Goal: Task Accomplishment & Management: Use online tool/utility

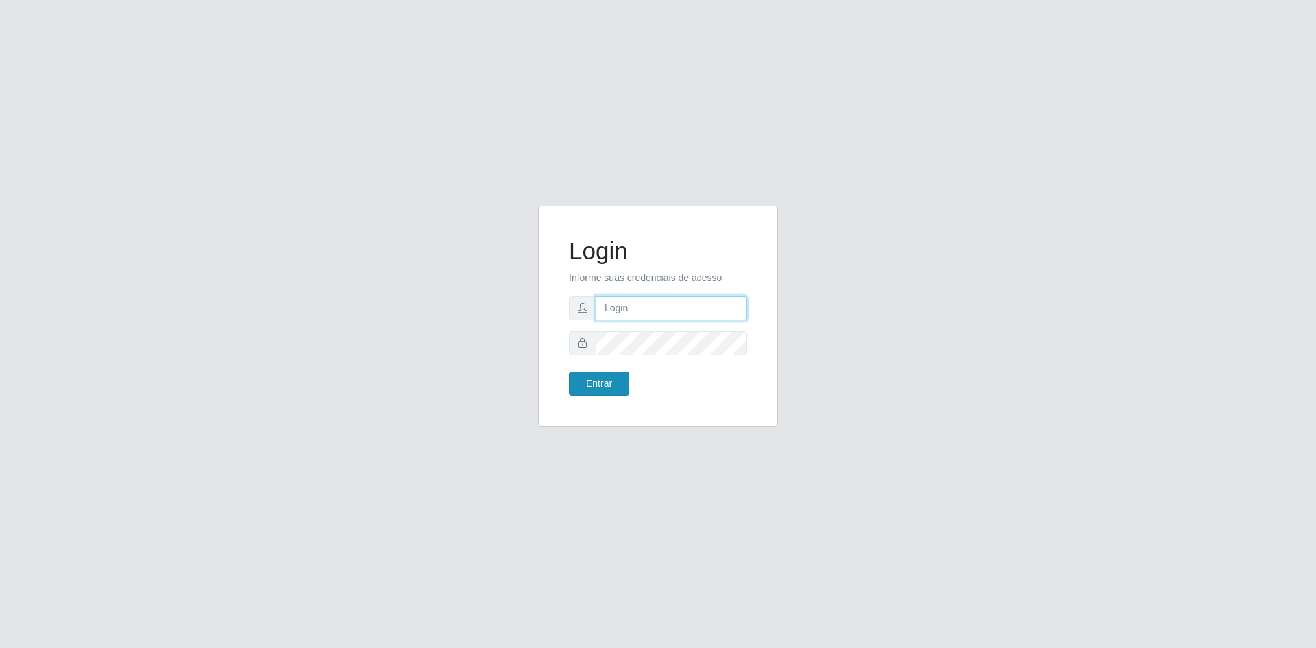
type input "[EMAIL_ADDRESS][DOMAIN_NAME]"
click at [600, 379] on button "Entrar" at bounding box center [599, 384] width 60 height 24
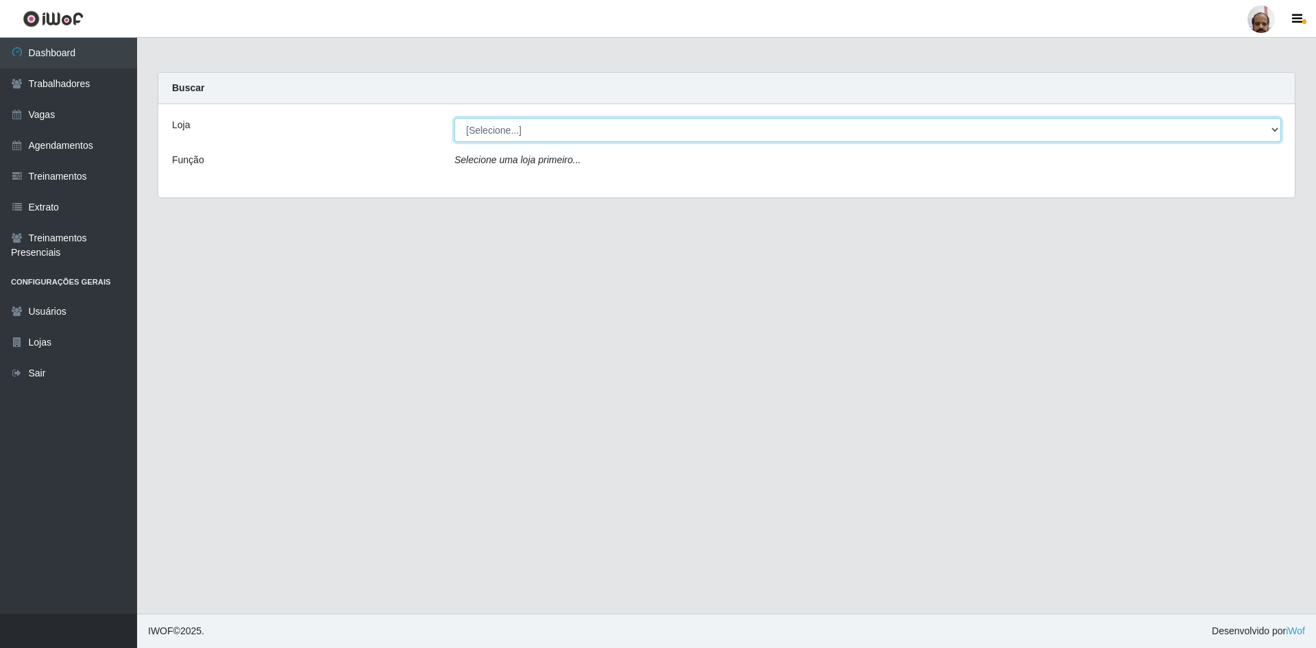
click at [656, 130] on select "[Selecione...] Mar Vermelho - Loja 05" at bounding box center [868, 130] width 827 height 24
select select "252"
click at [455, 118] on select "[Selecione...] Mar Vermelho - Loja 05" at bounding box center [868, 130] width 827 height 24
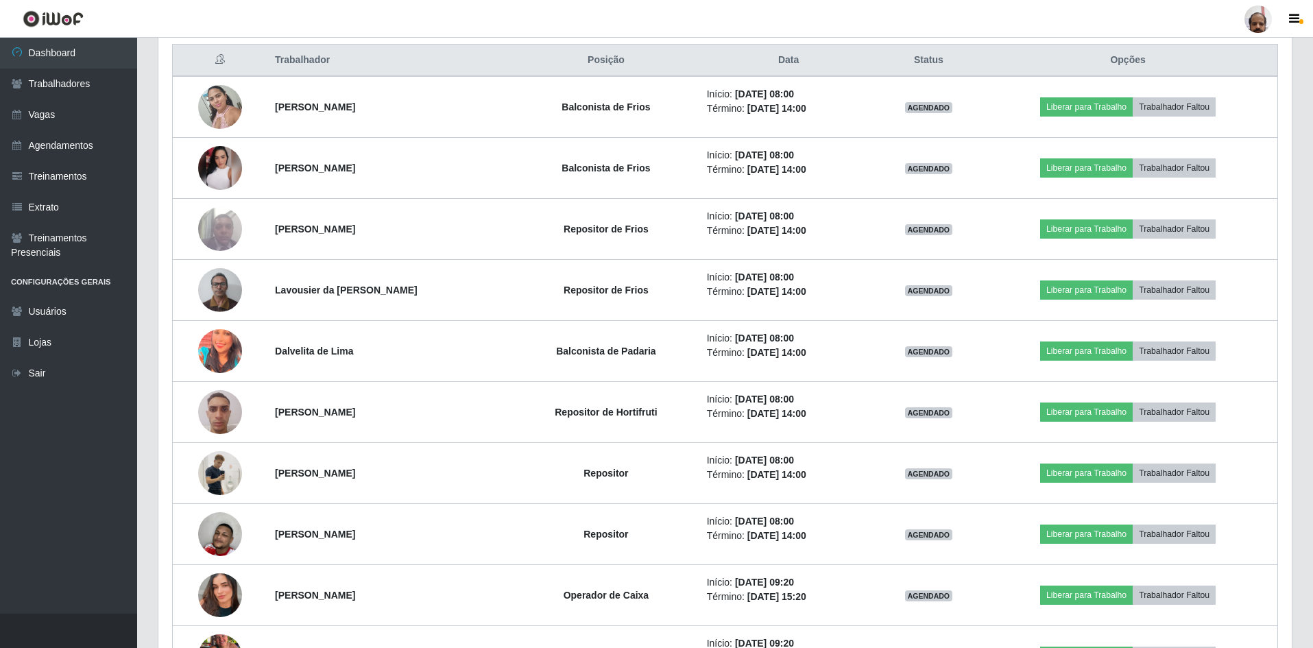
scroll to position [548, 0]
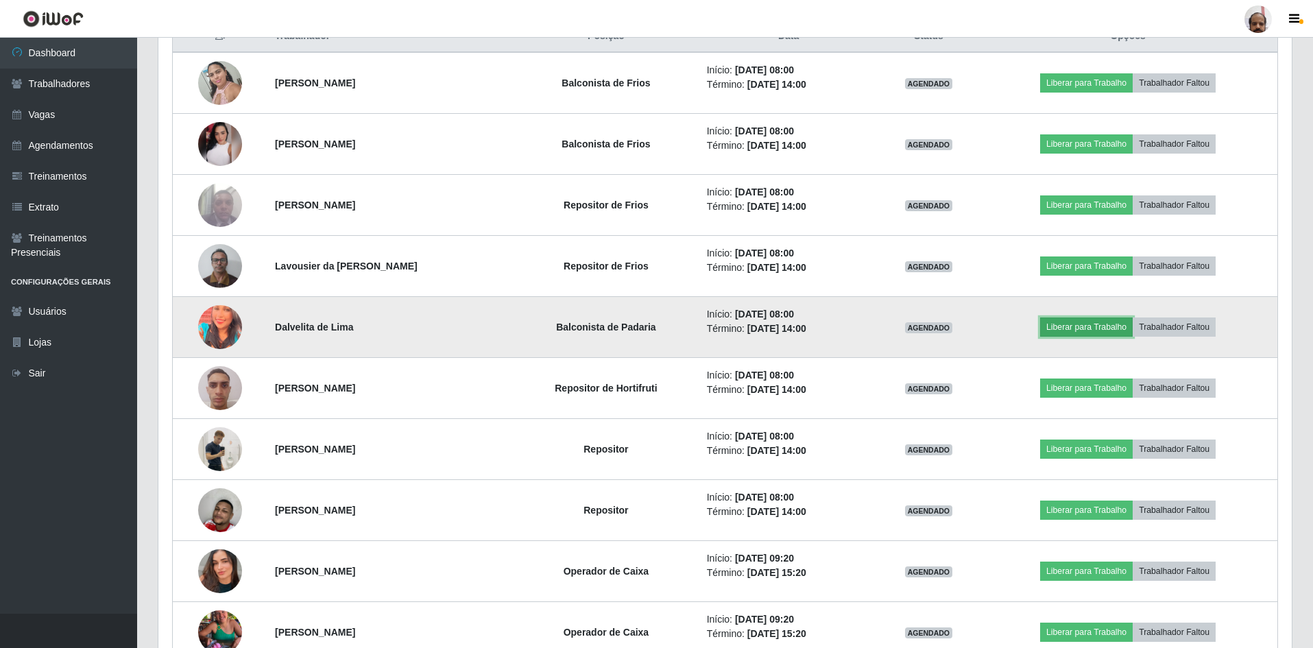
click at [1089, 328] on button "Liberar para Trabalho" at bounding box center [1086, 326] width 93 height 19
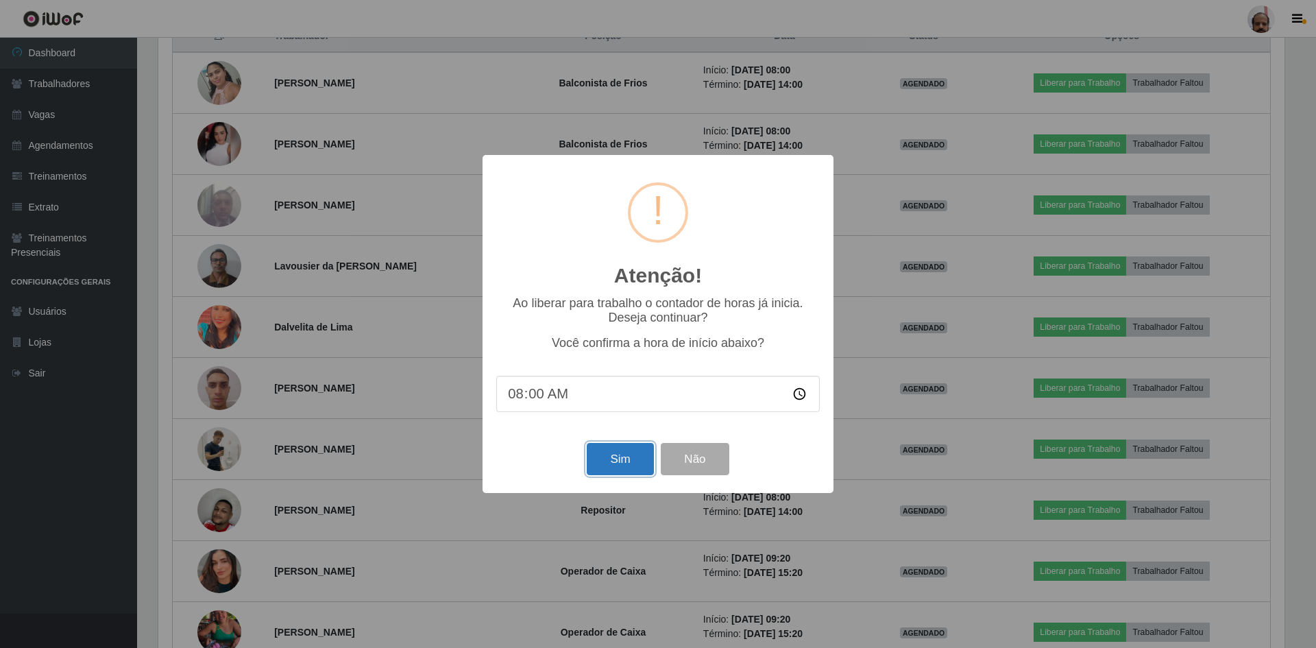
click at [619, 462] on button "Sim" at bounding box center [620, 459] width 67 height 32
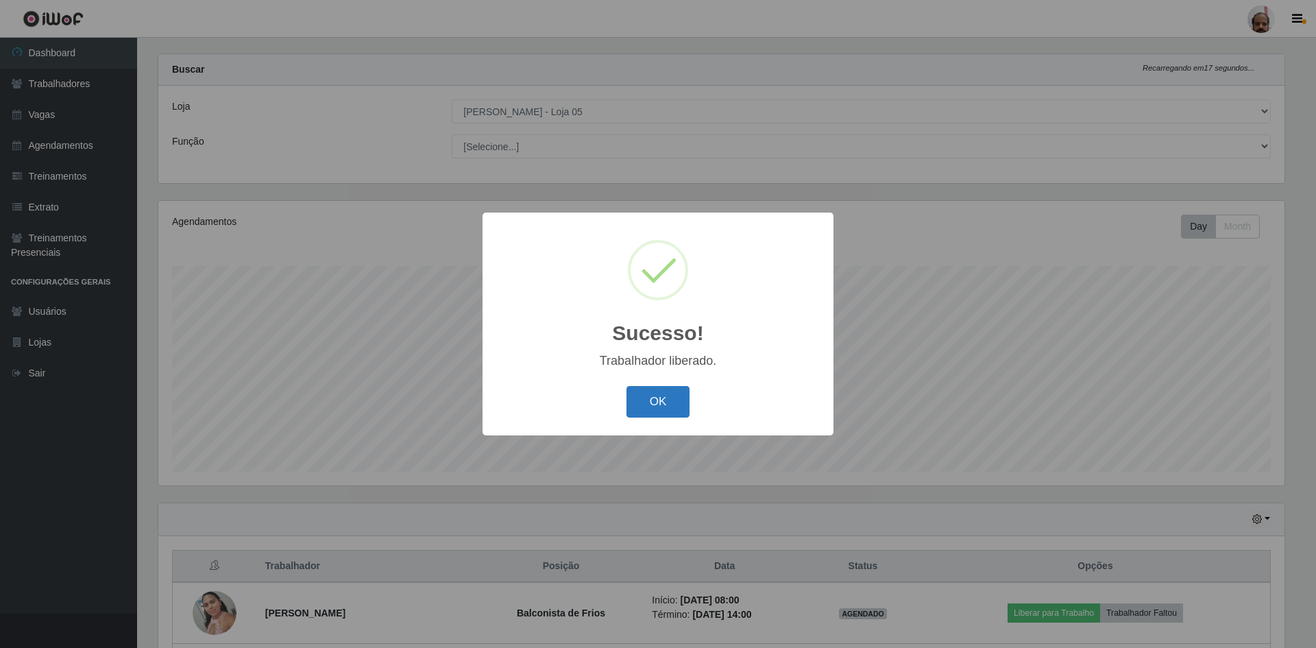
click at [655, 410] on button "OK" at bounding box center [659, 402] width 64 height 32
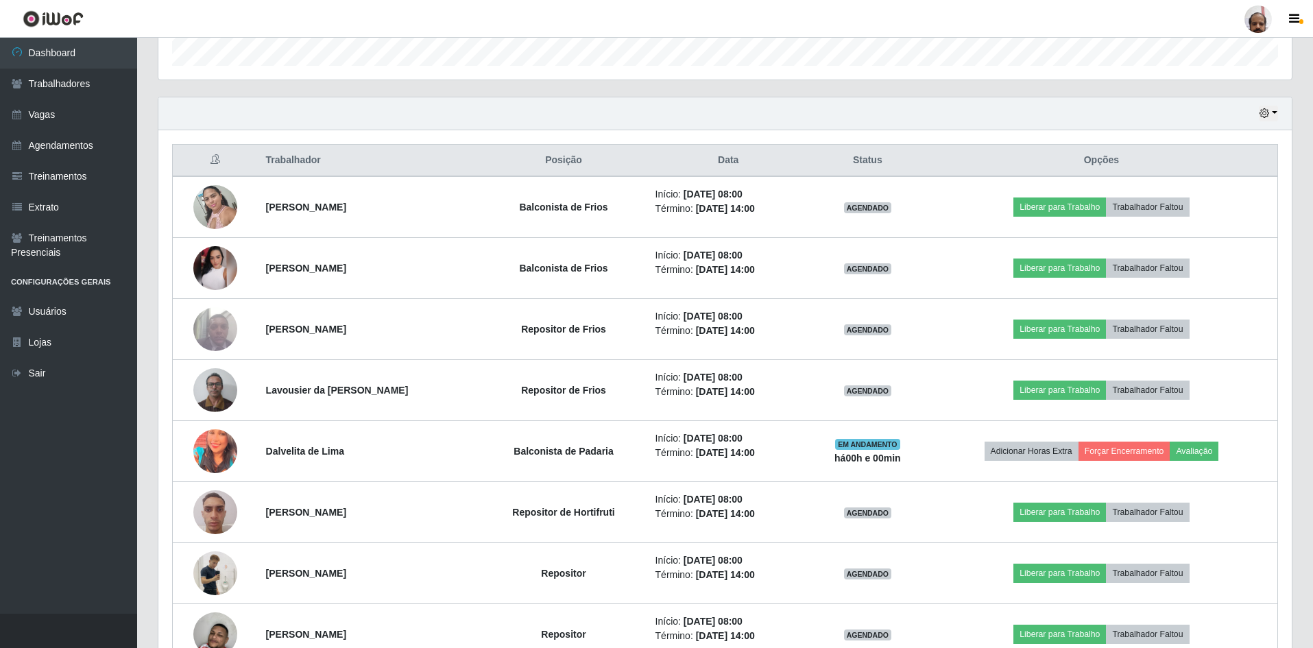
scroll to position [430, 0]
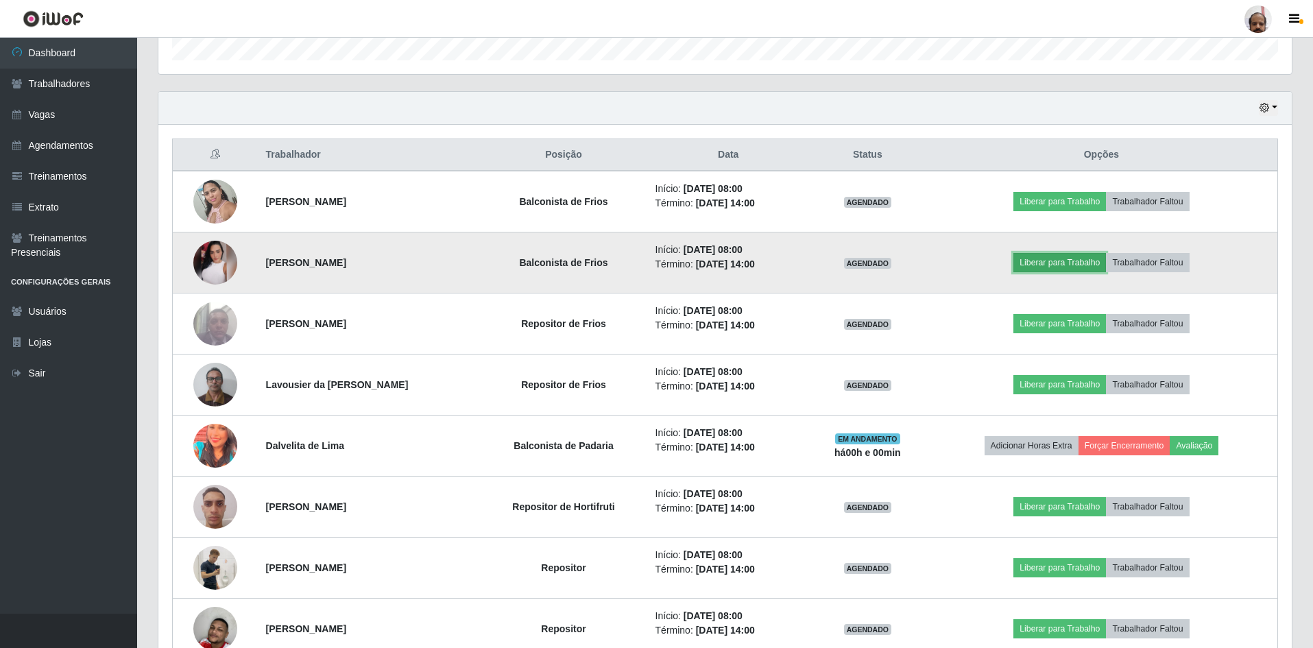
click at [1074, 261] on button "Liberar para Trabalho" at bounding box center [1059, 262] width 93 height 19
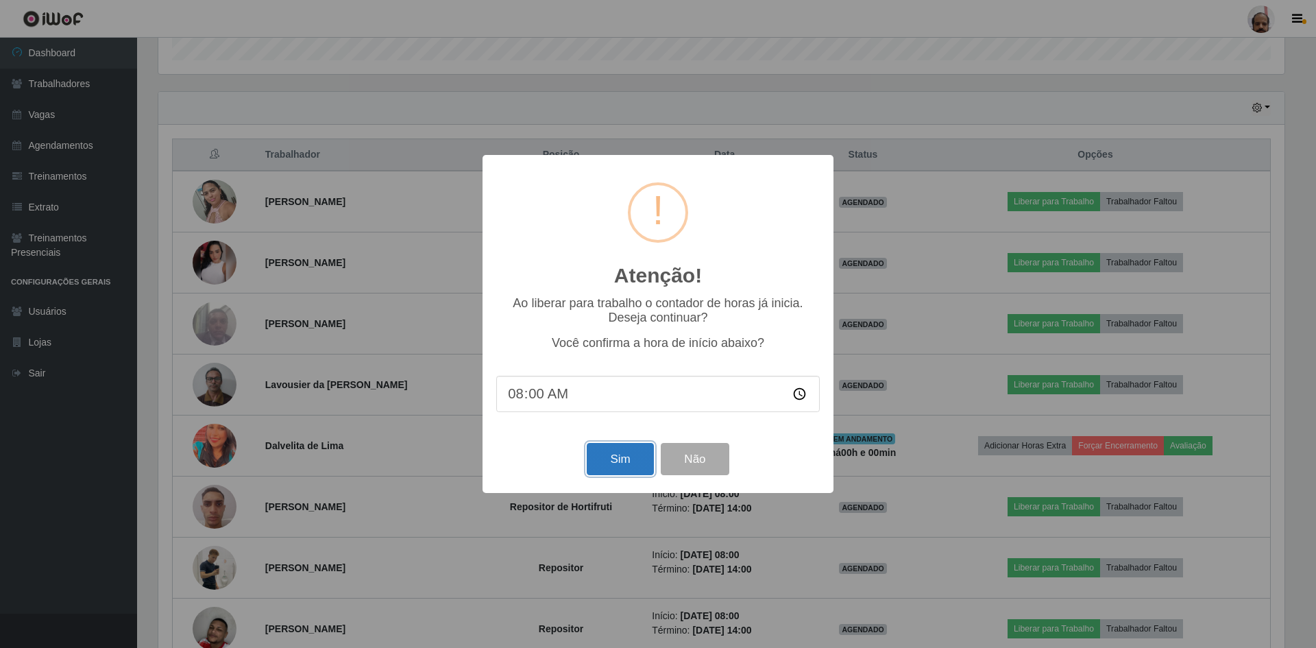
click at [627, 461] on button "Sim" at bounding box center [620, 459] width 67 height 32
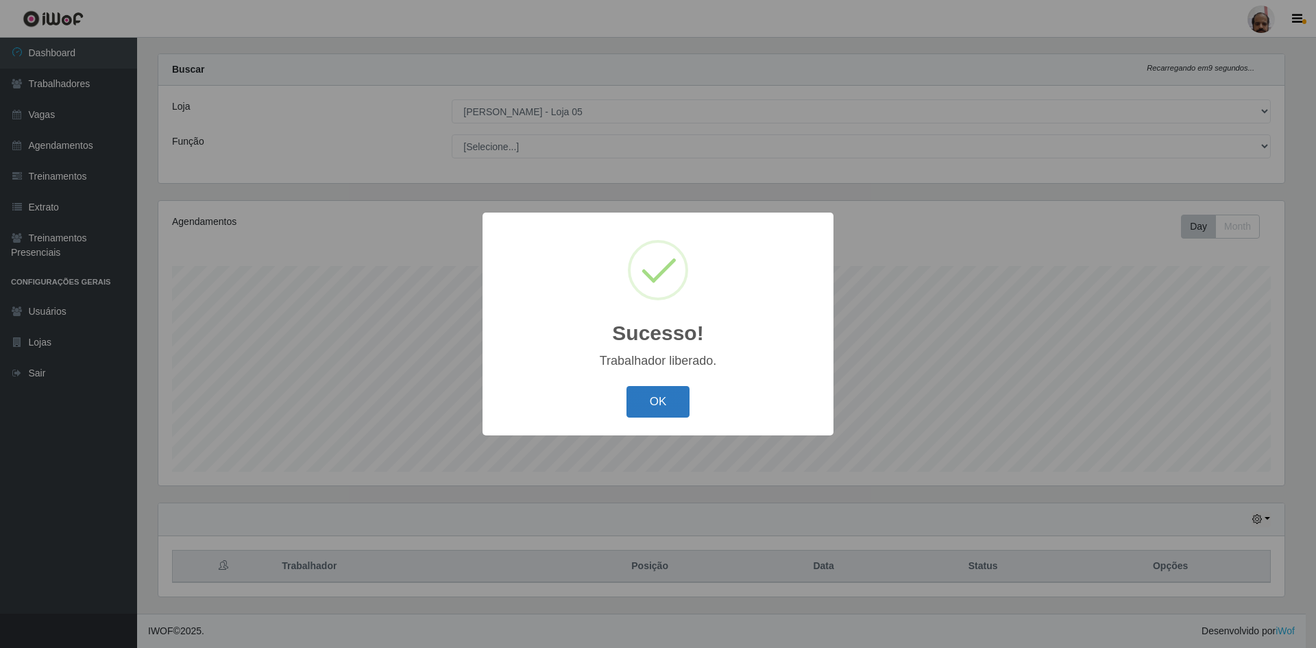
click at [640, 410] on button "OK" at bounding box center [659, 402] width 64 height 32
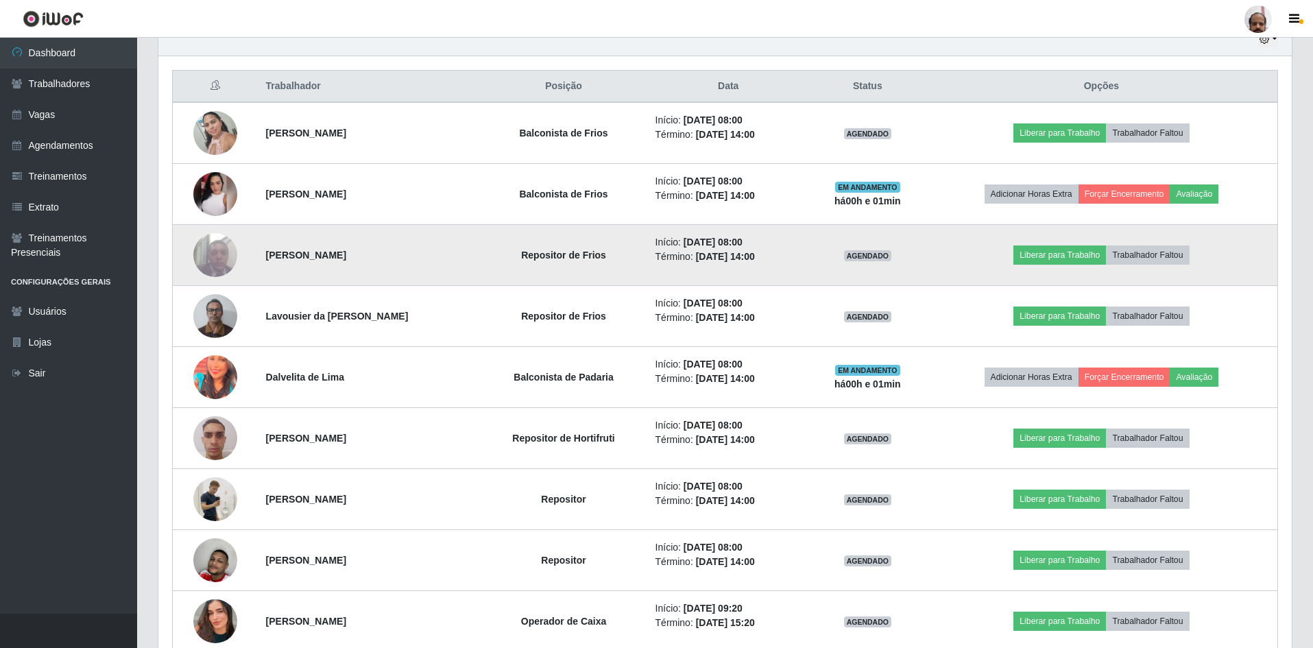
scroll to position [567, 0]
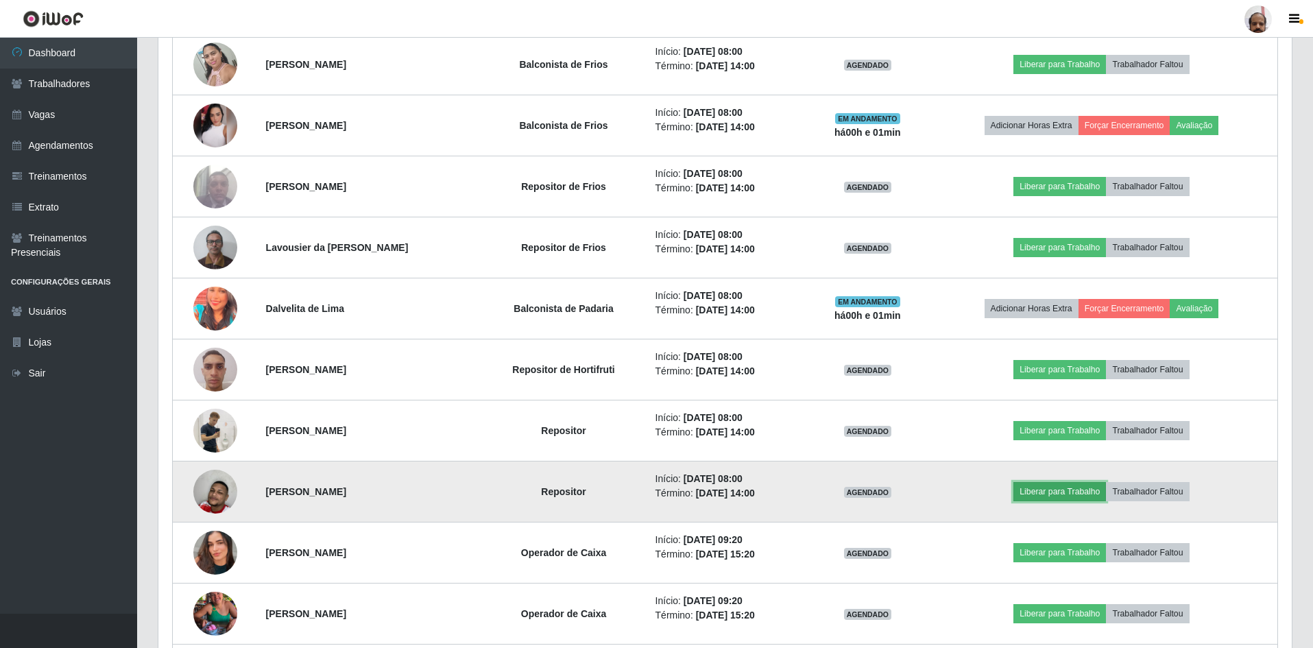
click at [1052, 493] on button "Liberar para Trabalho" at bounding box center [1059, 491] width 93 height 19
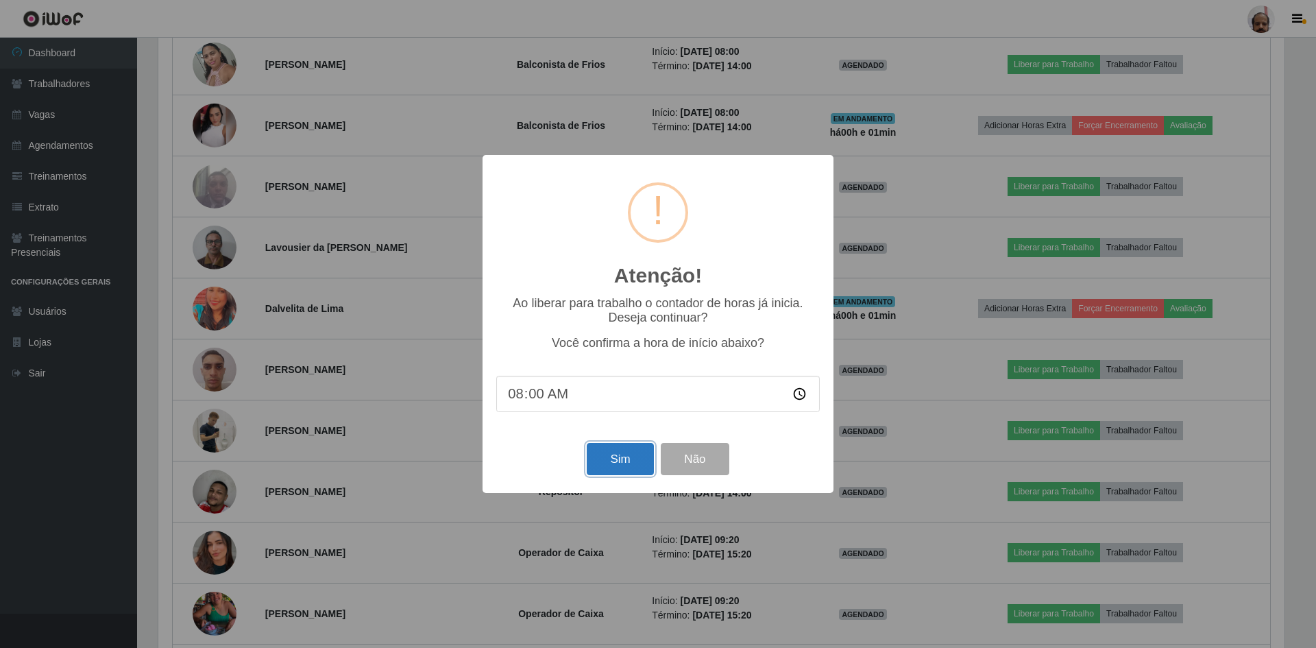
click at [605, 473] on button "Sim" at bounding box center [620, 459] width 67 height 32
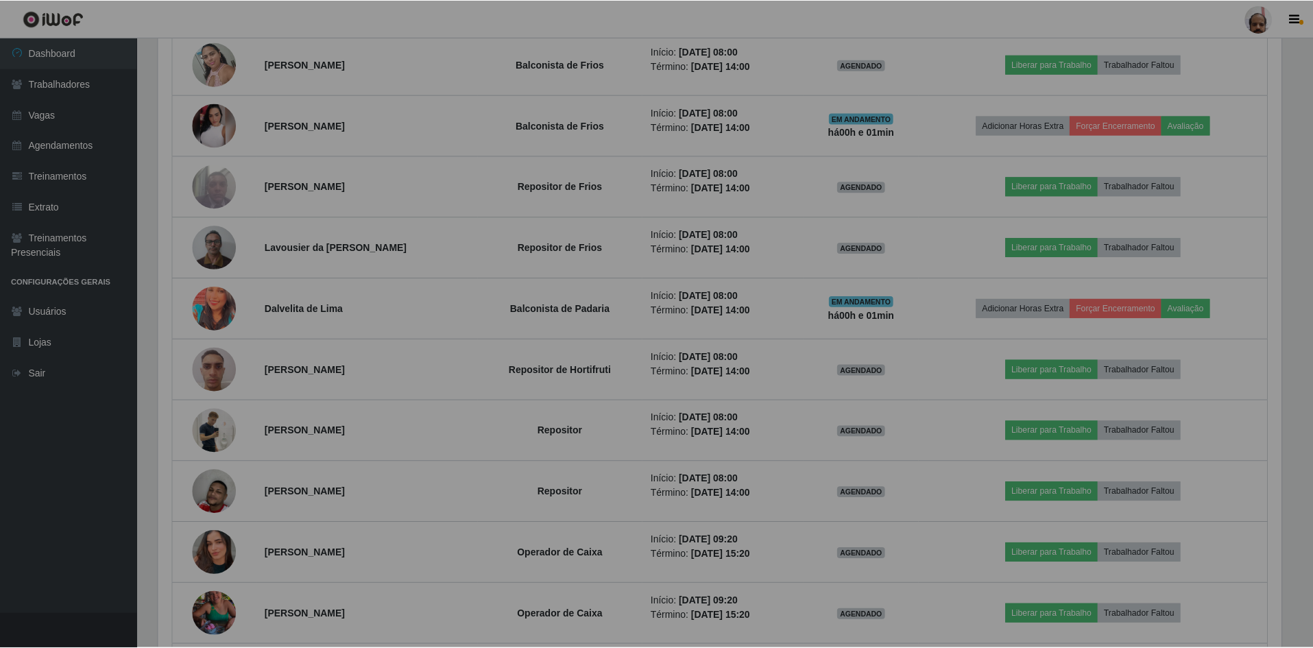
scroll to position [0, 0]
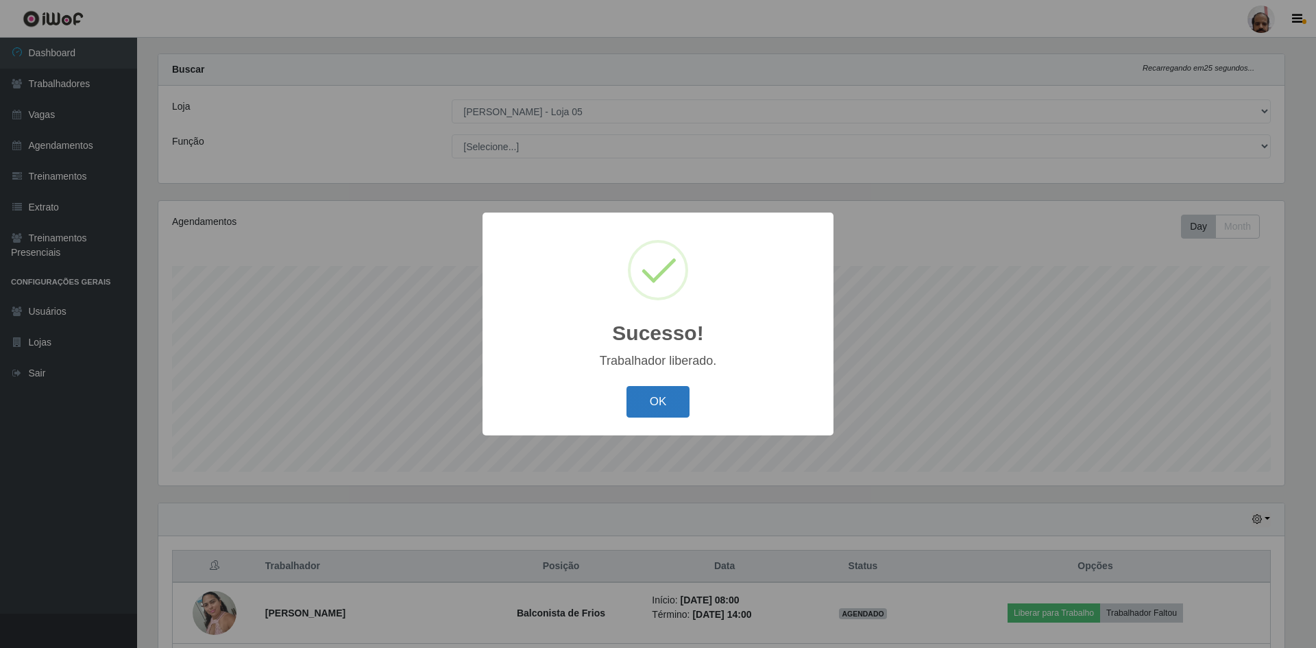
click at [664, 408] on button "OK" at bounding box center [659, 402] width 64 height 32
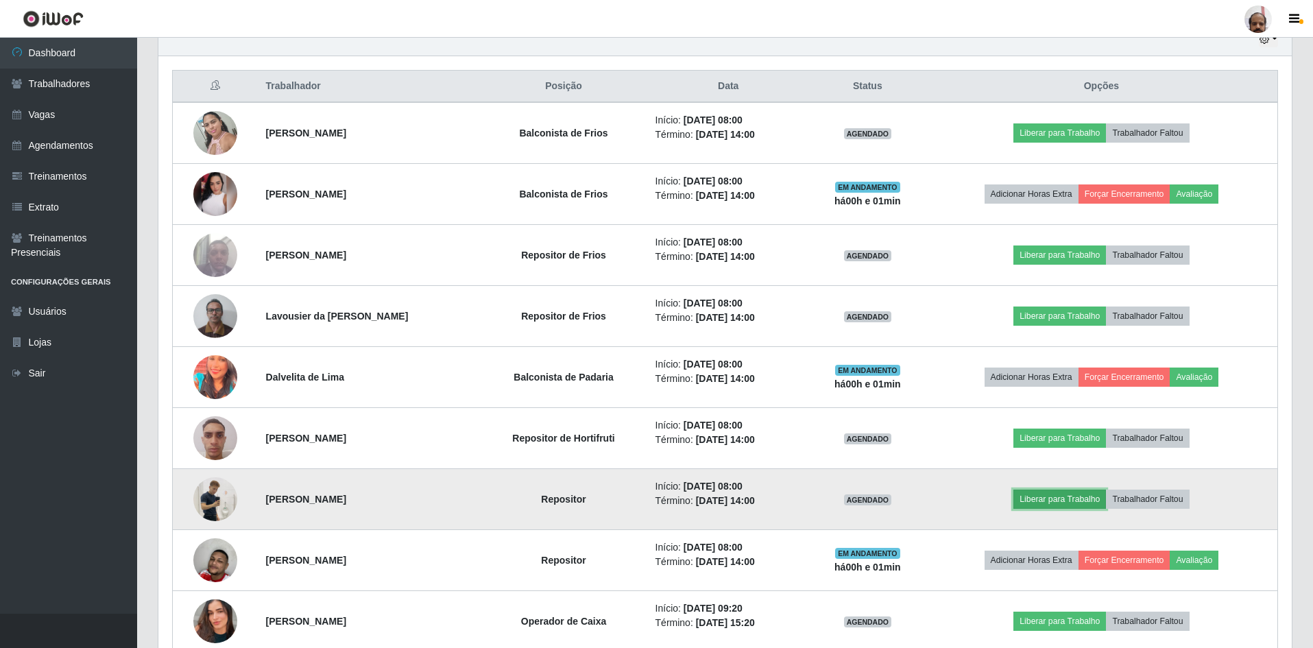
click at [1063, 498] on button "Liberar para Trabalho" at bounding box center [1059, 499] width 93 height 19
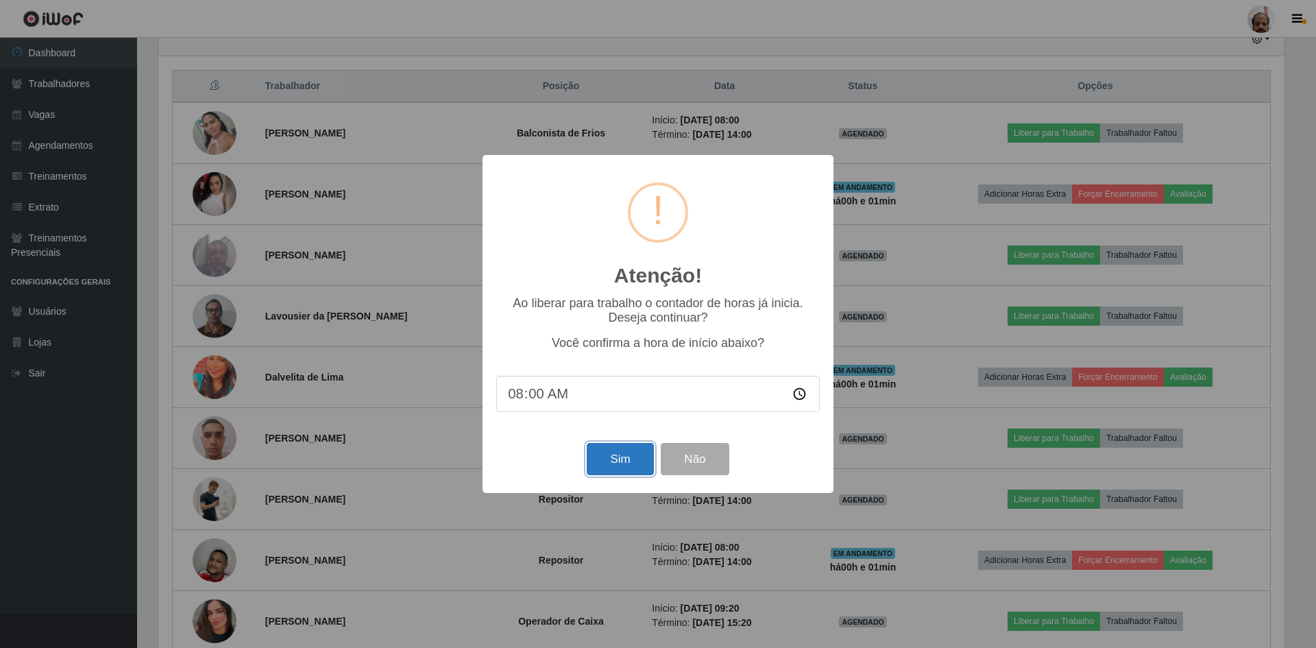
click at [603, 469] on button "Sim" at bounding box center [620, 459] width 67 height 32
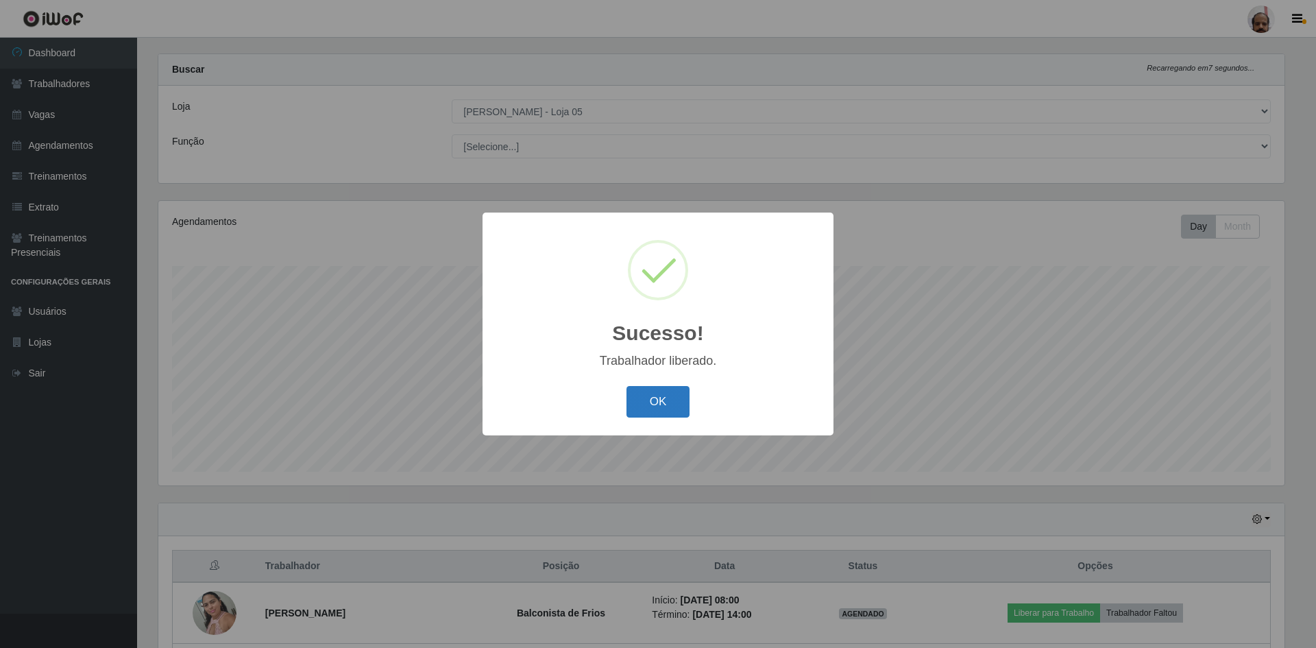
click at [664, 403] on button "OK" at bounding box center [659, 402] width 64 height 32
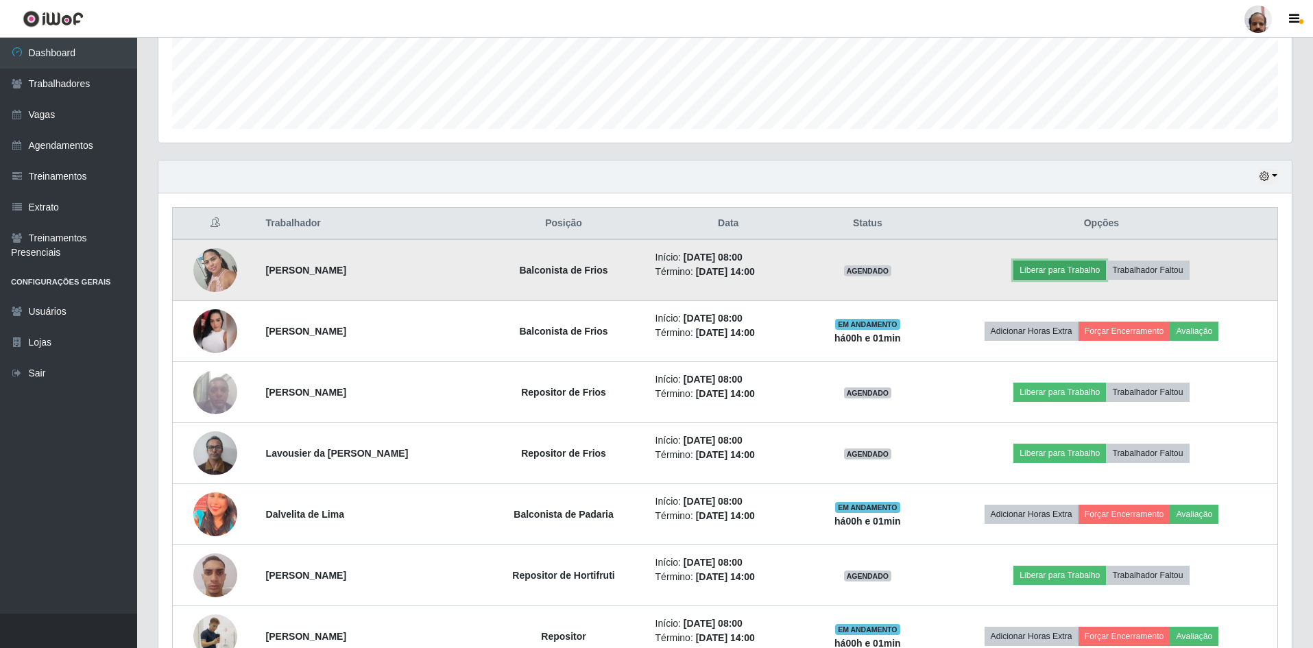
click at [1054, 274] on button "Liberar para Trabalho" at bounding box center [1059, 270] width 93 height 19
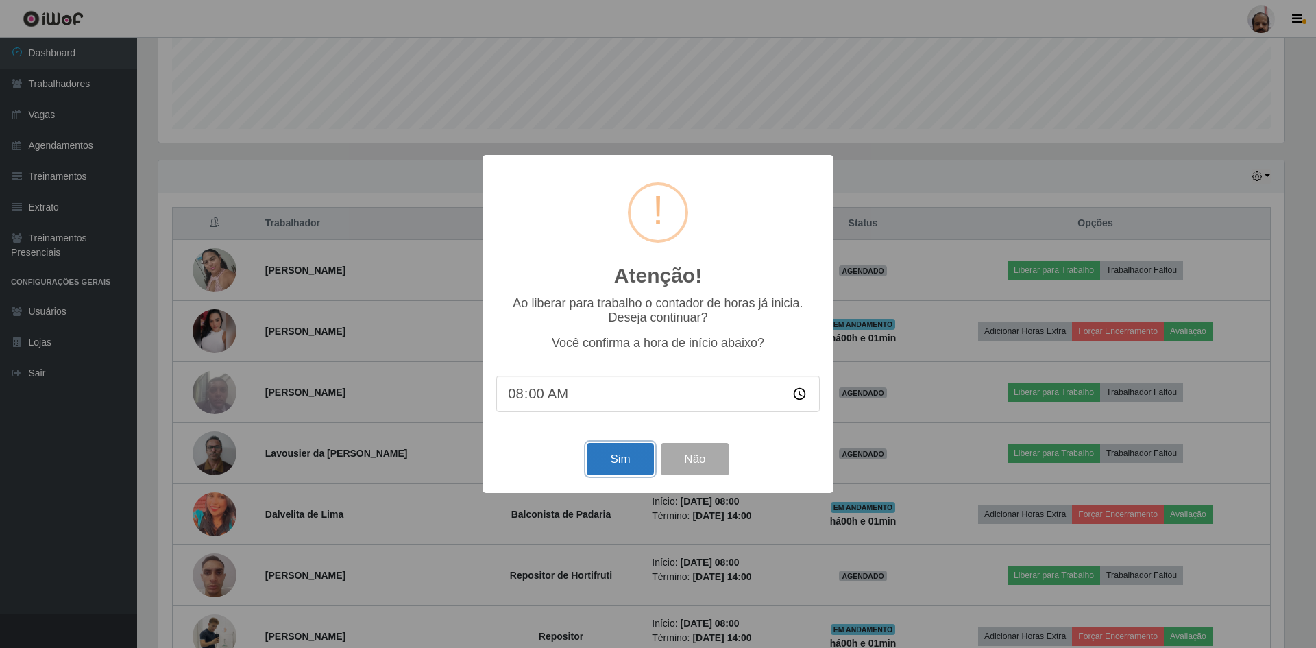
click at [626, 458] on button "Sim" at bounding box center [620, 459] width 67 height 32
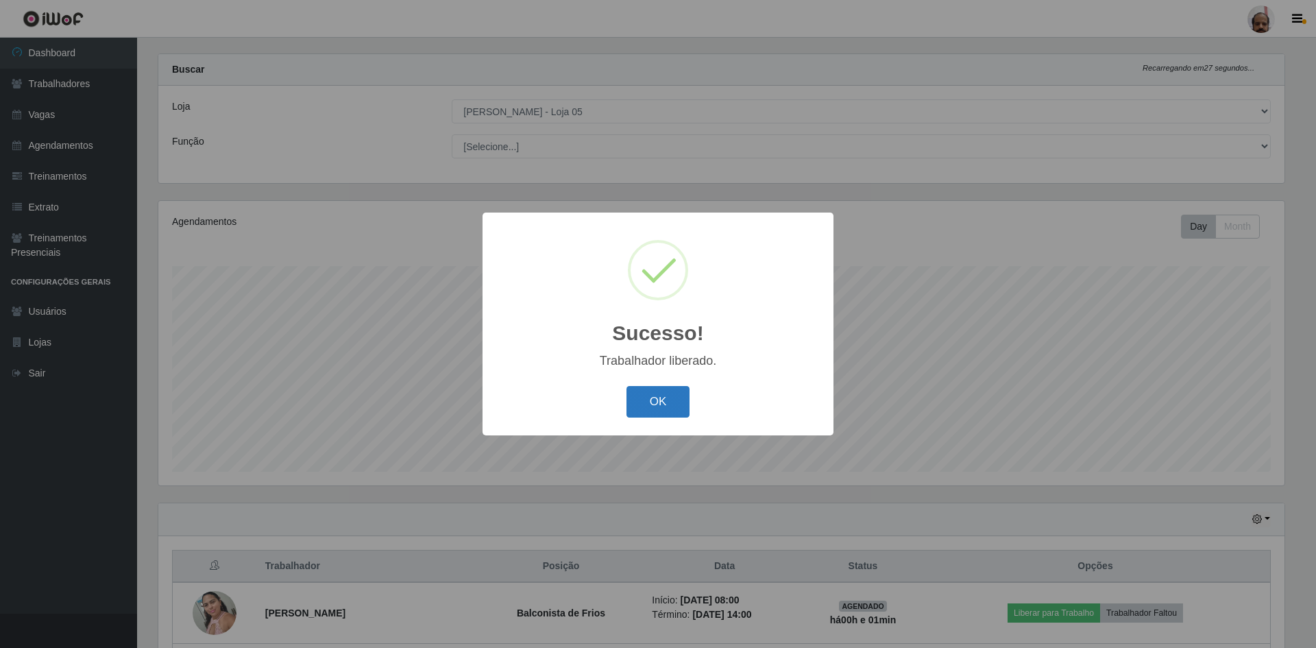
click at [673, 401] on button "OK" at bounding box center [659, 402] width 64 height 32
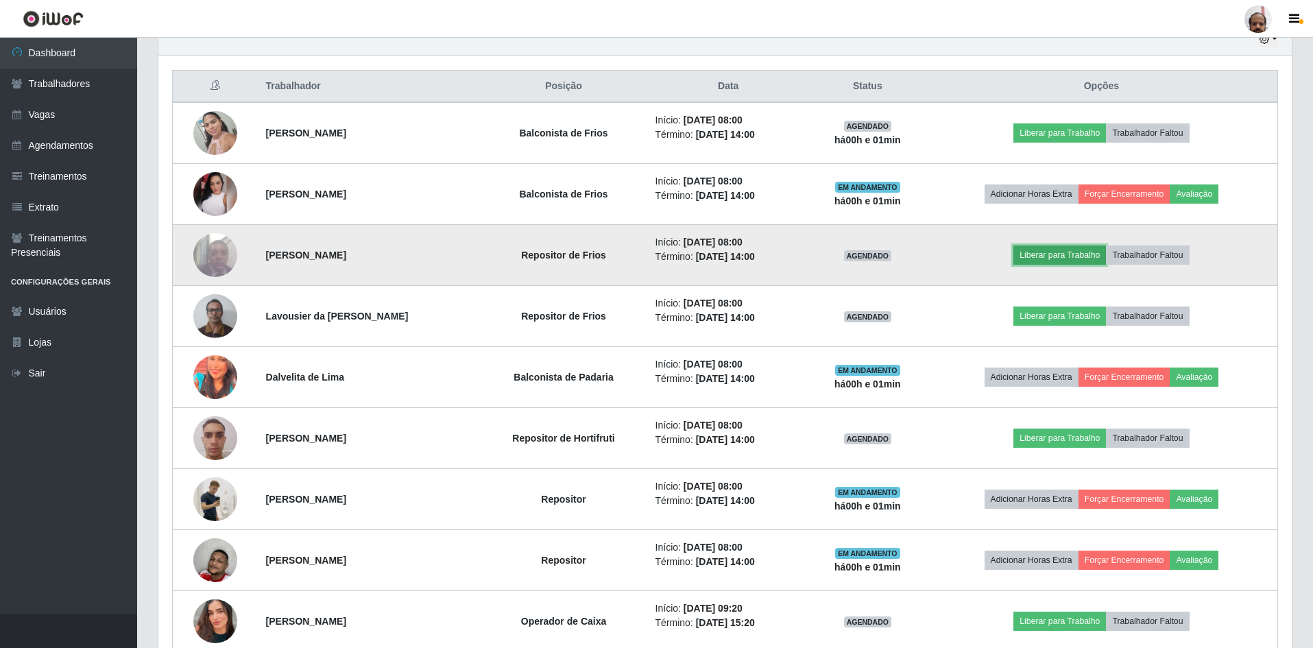
click at [1053, 256] on button "Liberar para Trabalho" at bounding box center [1059, 254] width 93 height 19
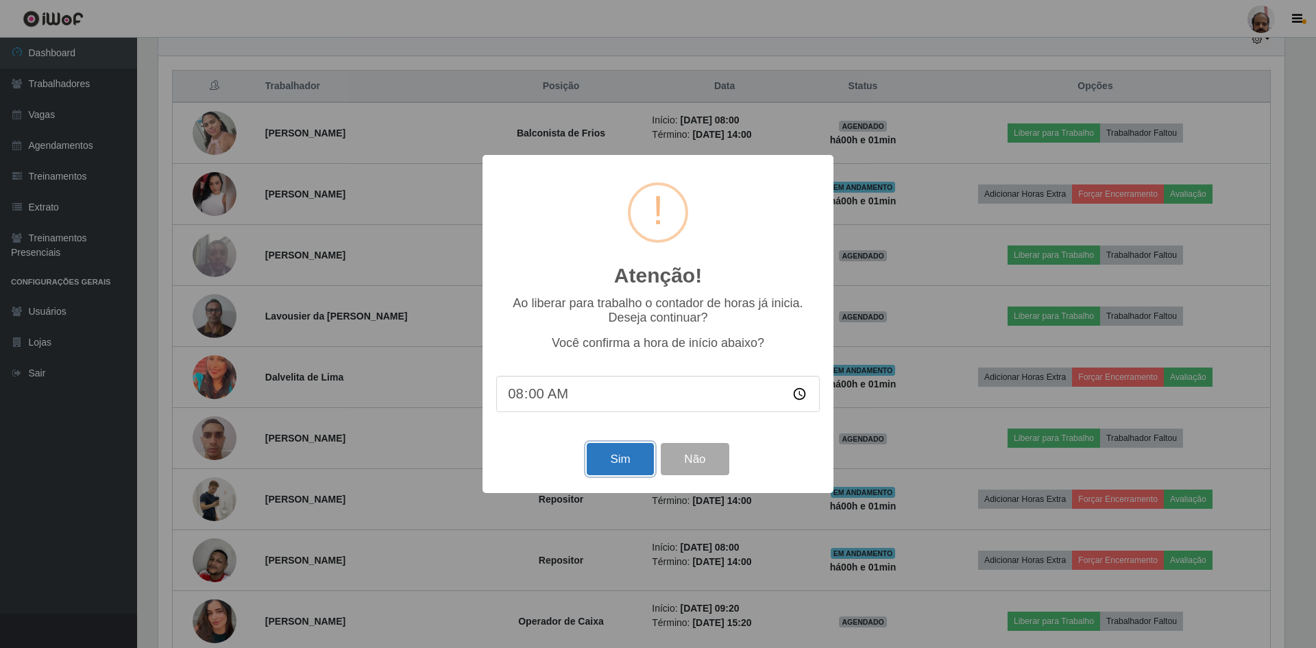
click at [613, 461] on button "Sim" at bounding box center [620, 459] width 67 height 32
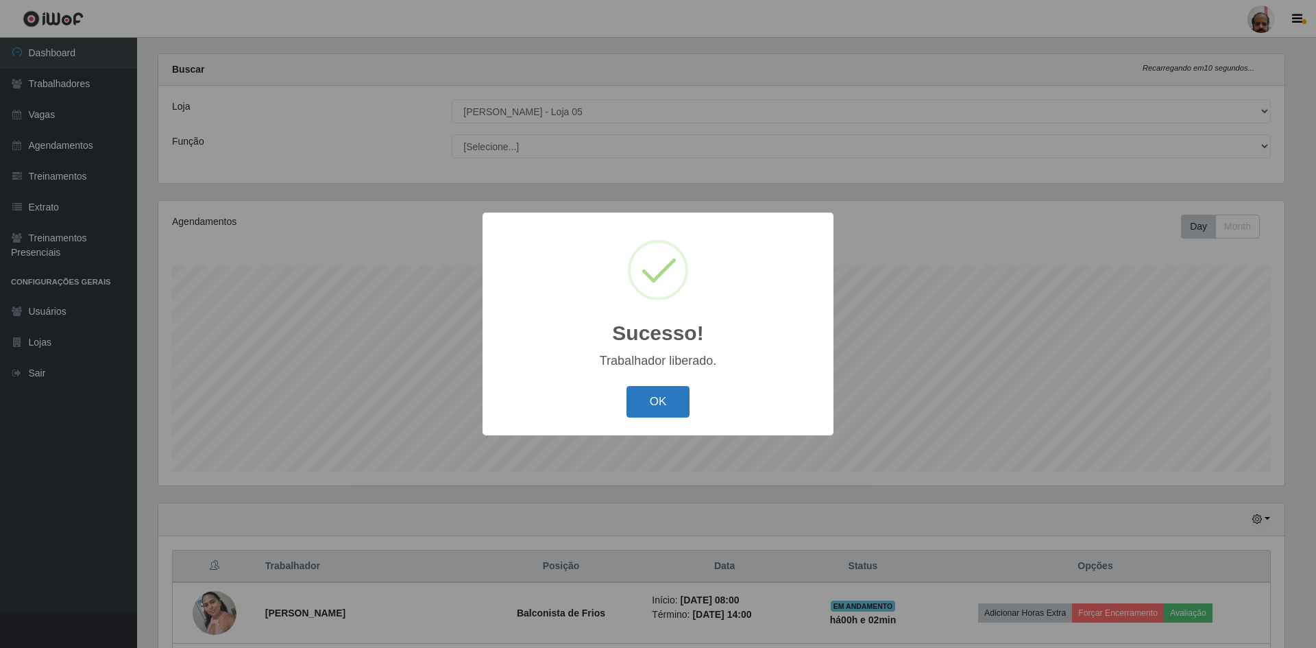
click at [659, 405] on button "OK" at bounding box center [659, 402] width 64 height 32
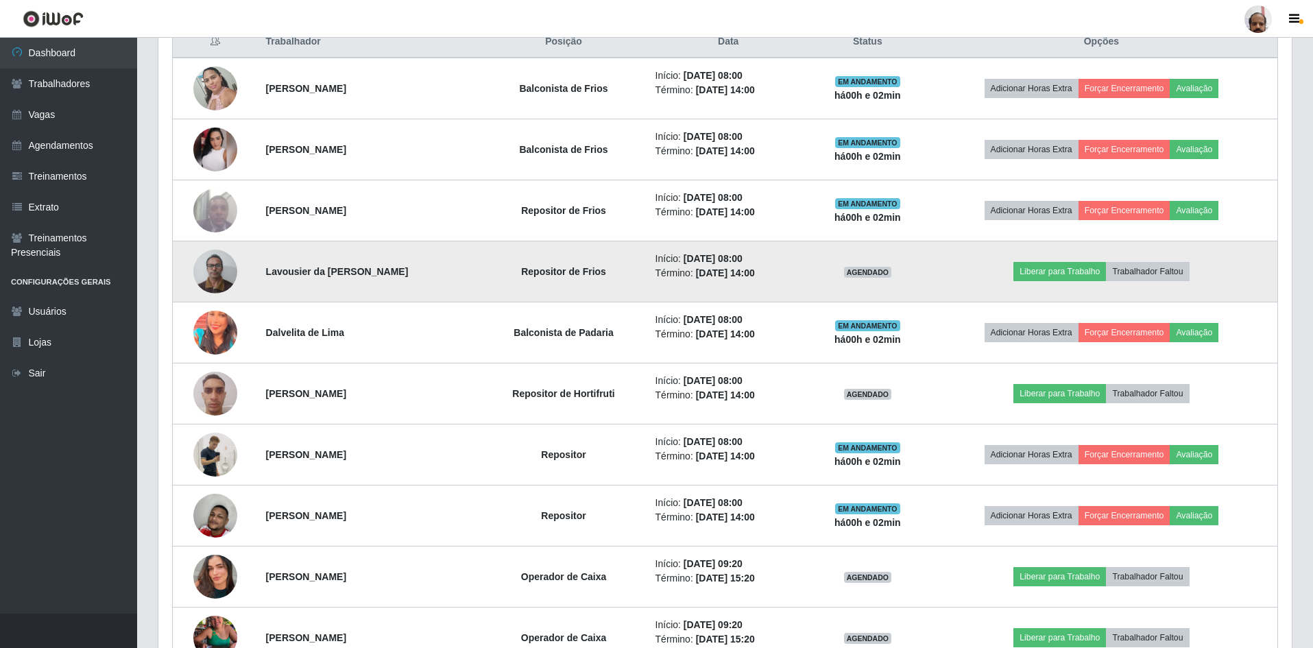
scroll to position [567, 0]
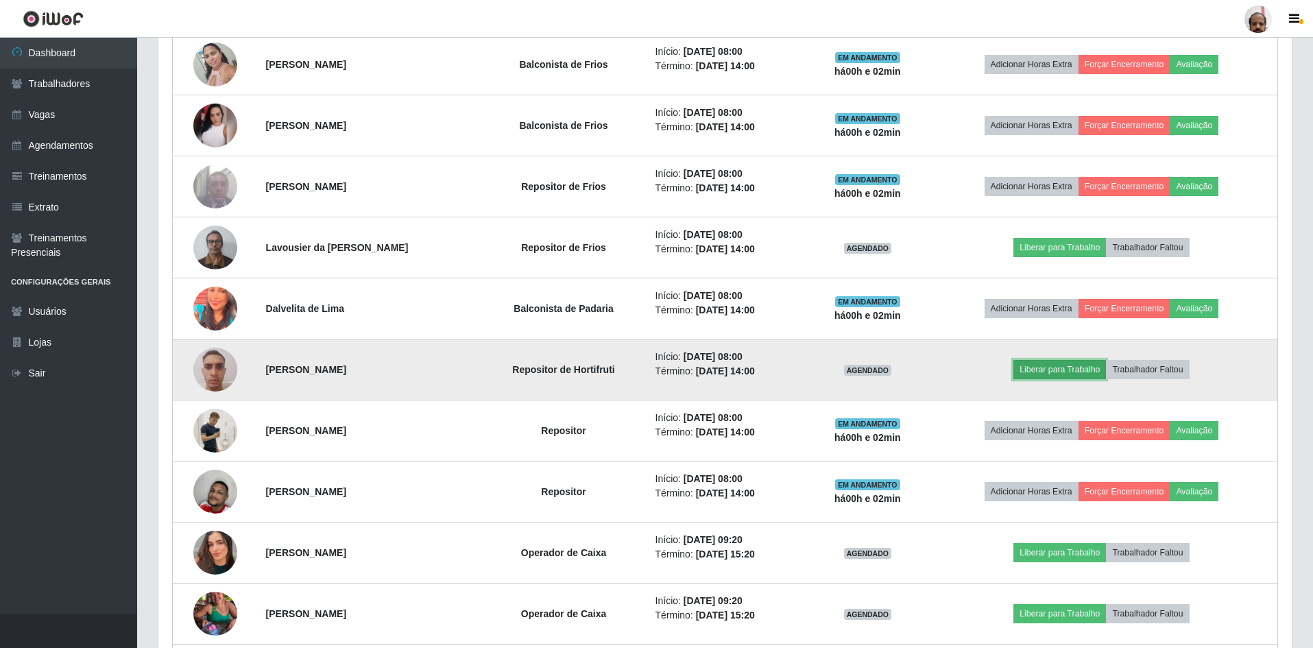
click at [1056, 370] on button "Liberar para Trabalho" at bounding box center [1059, 369] width 93 height 19
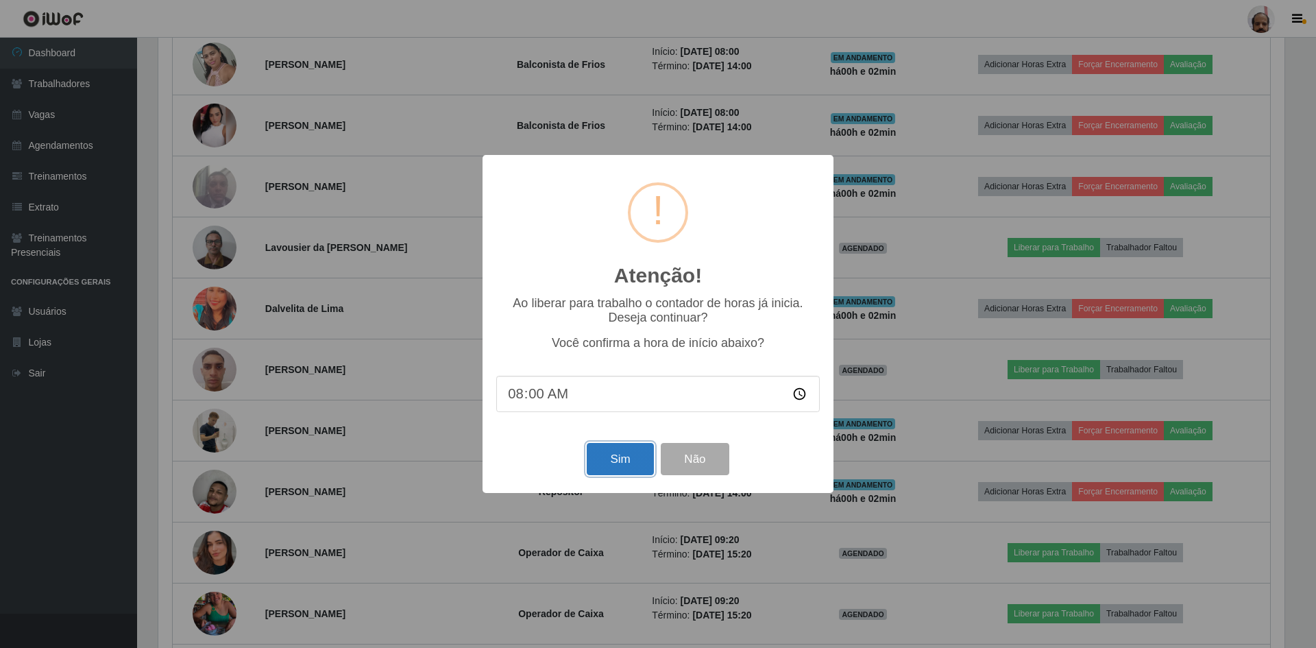
click at [628, 458] on button "Sim" at bounding box center [620, 459] width 67 height 32
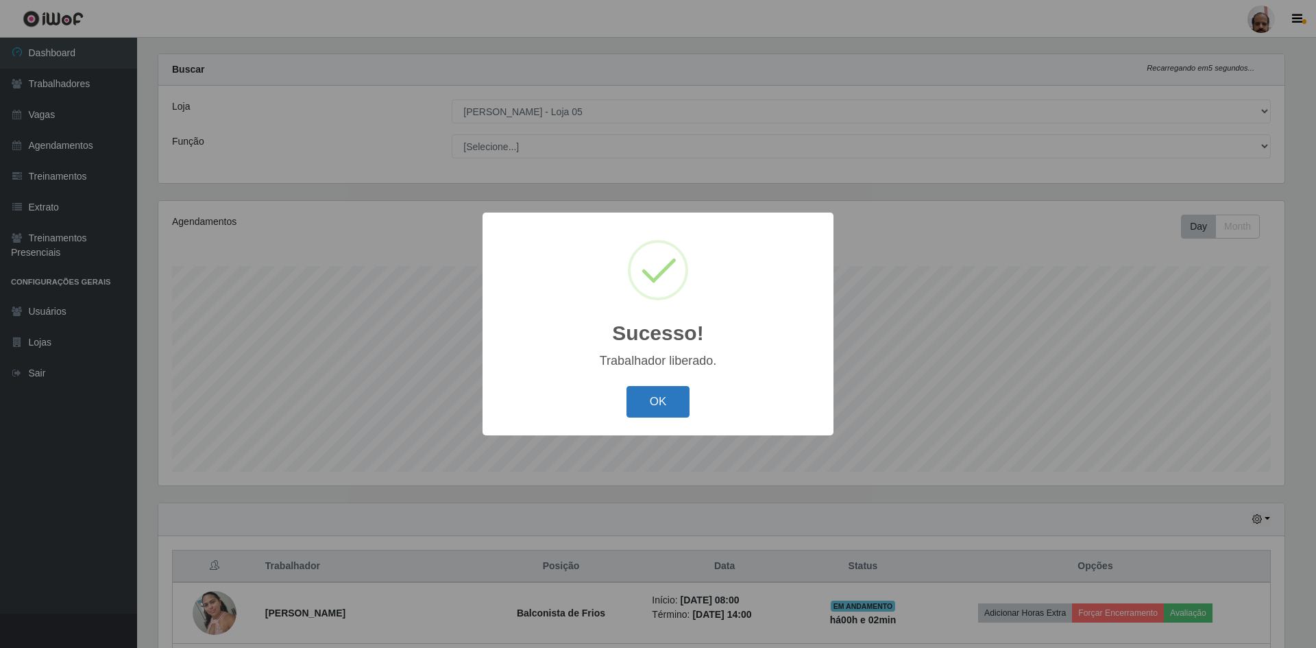
click at [648, 399] on button "OK" at bounding box center [659, 402] width 64 height 32
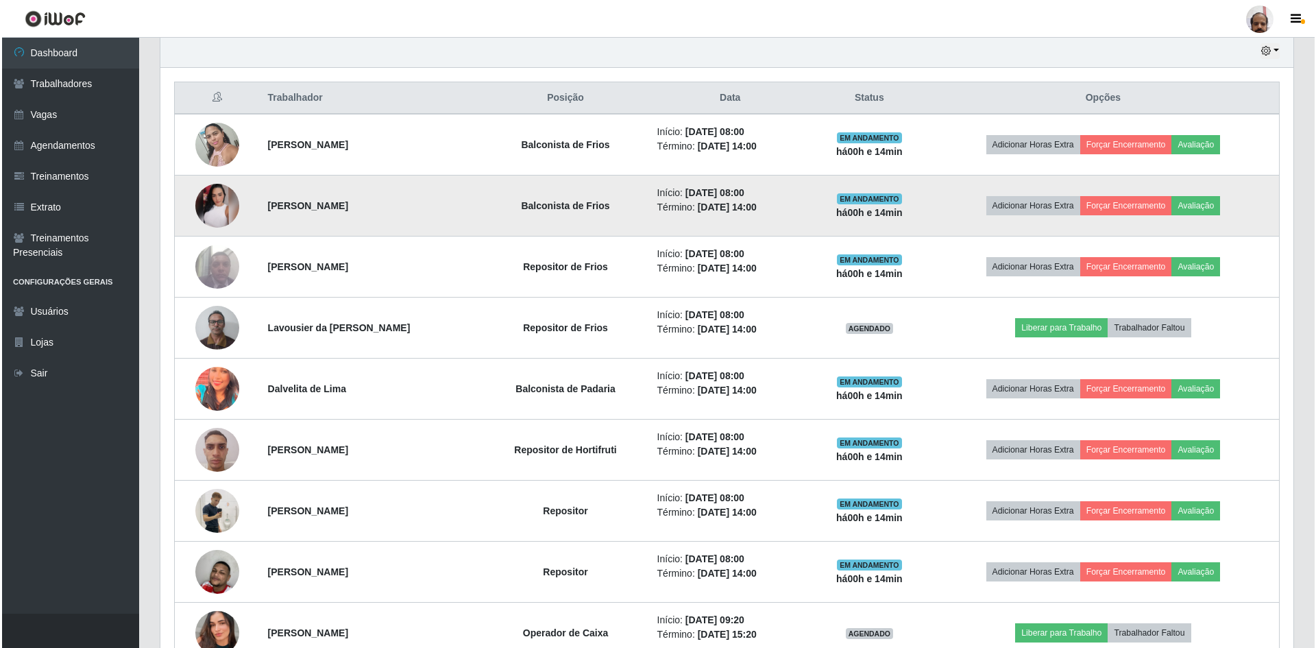
scroll to position [498, 0]
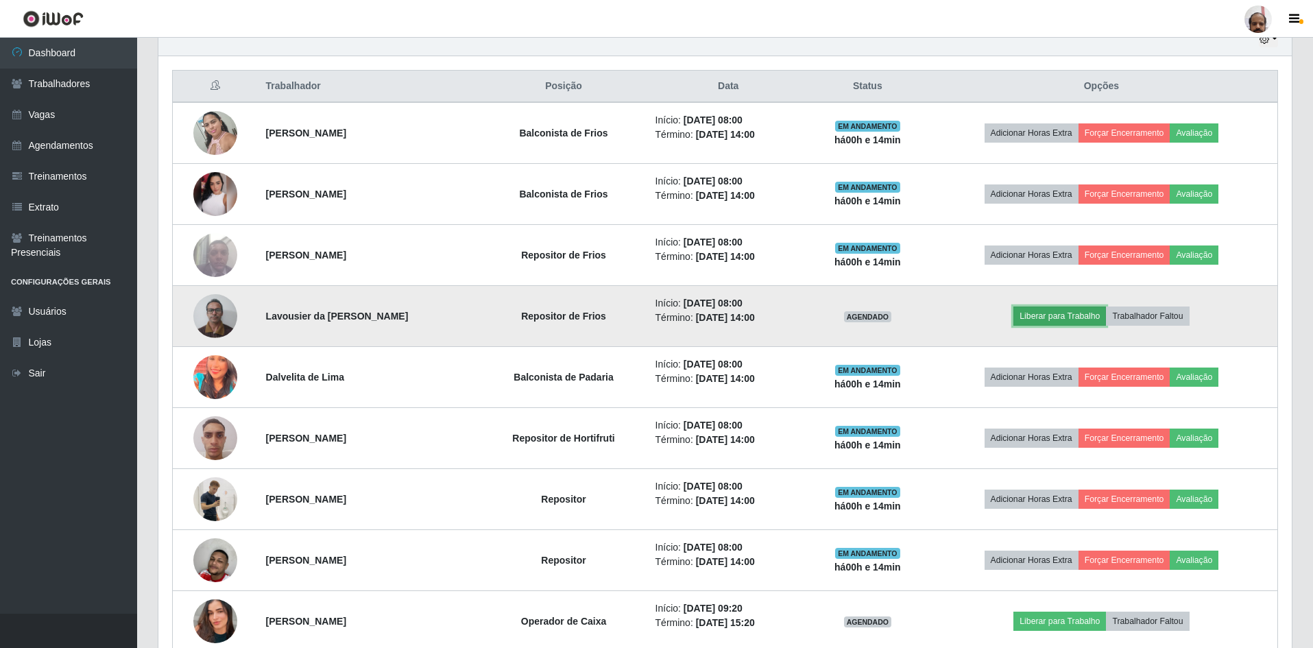
click at [1074, 319] on button "Liberar para Trabalho" at bounding box center [1059, 315] width 93 height 19
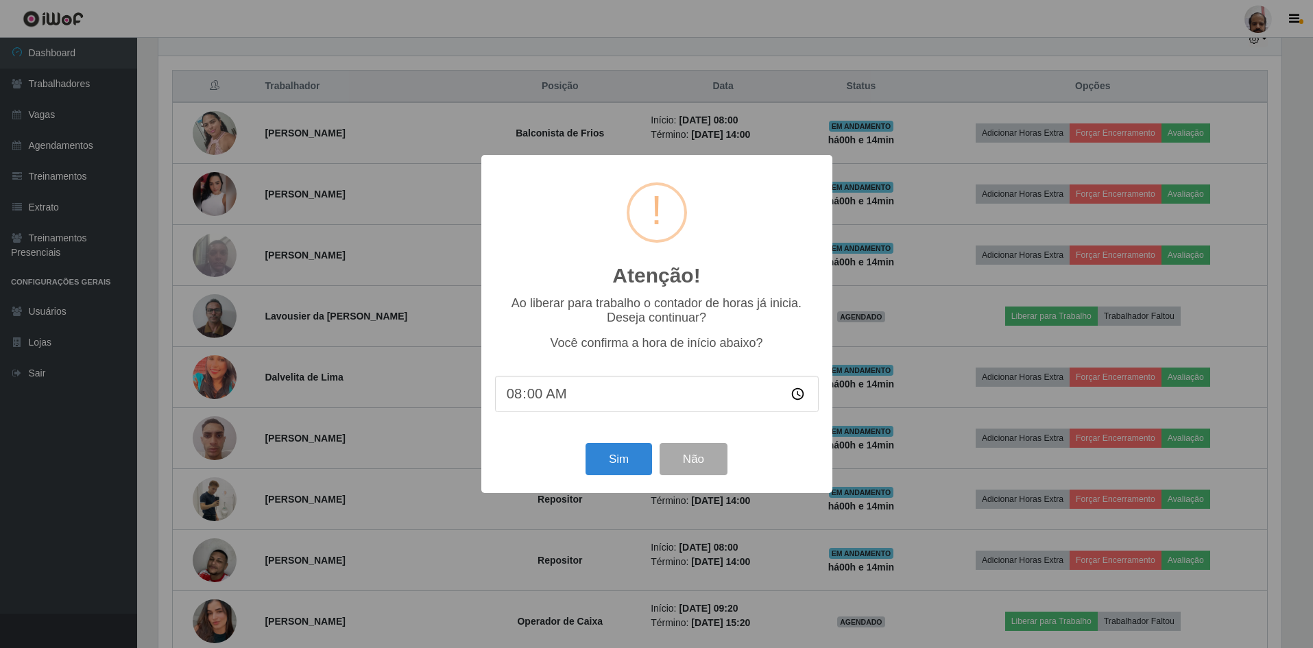
scroll to position [285, 1126]
click at [620, 459] on button "Sim" at bounding box center [620, 459] width 67 height 32
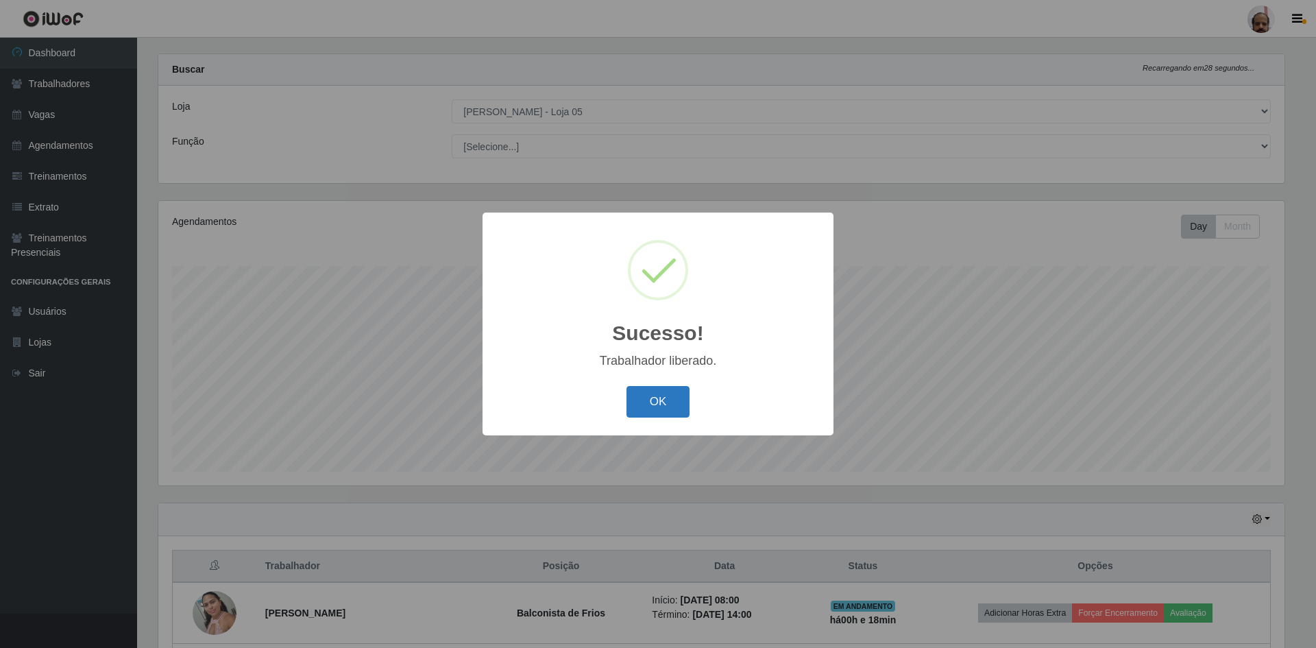
click at [663, 405] on button "OK" at bounding box center [659, 402] width 64 height 32
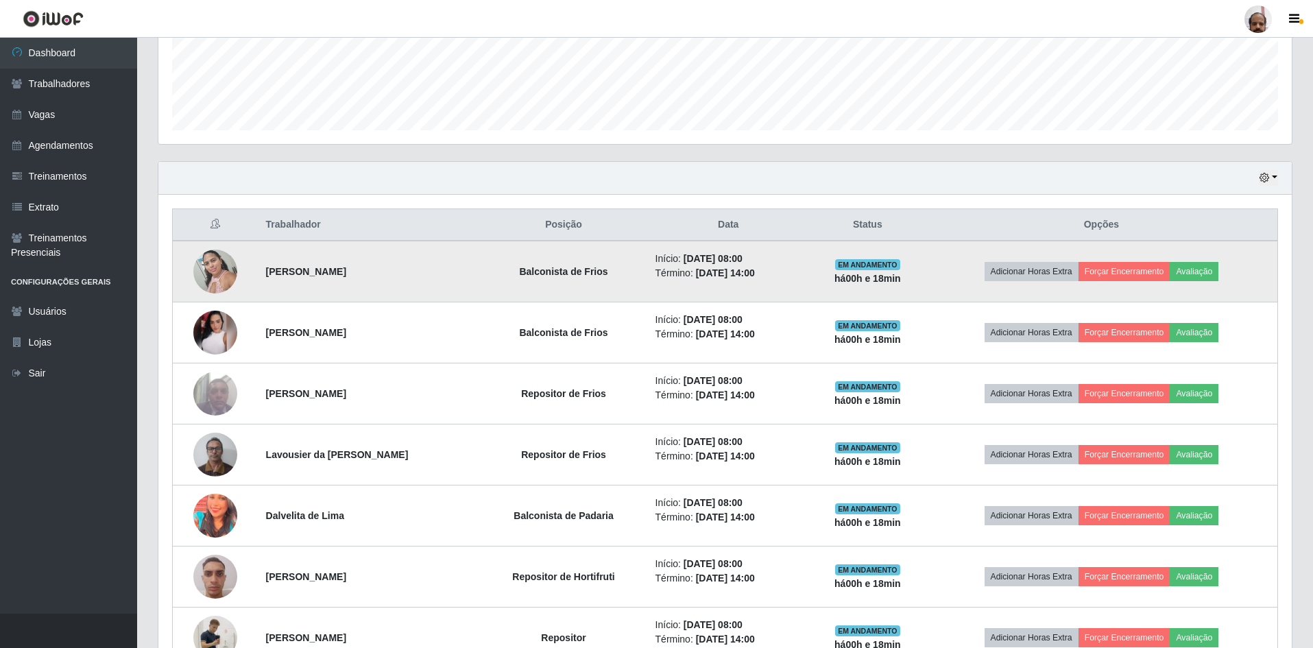
scroll to position [430, 0]
